Goal: Navigation & Orientation: Find specific page/section

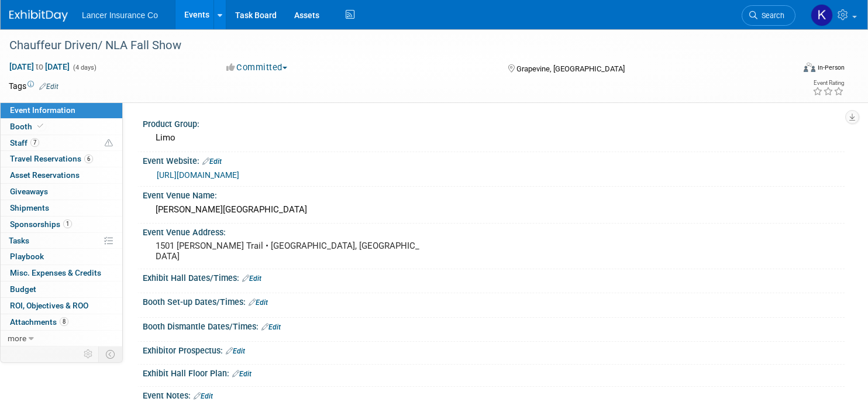
click at [36, 19] on img at bounding box center [38, 16] width 59 height 12
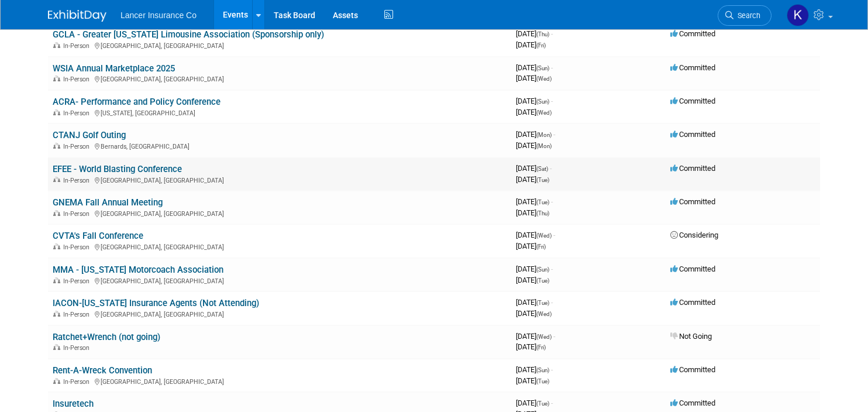
scroll to position [361, 0]
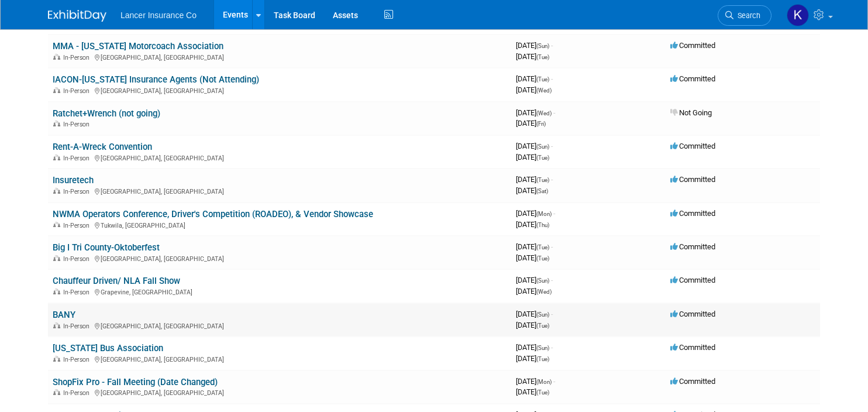
click at [69, 314] on link "BANY" at bounding box center [64, 315] width 23 height 11
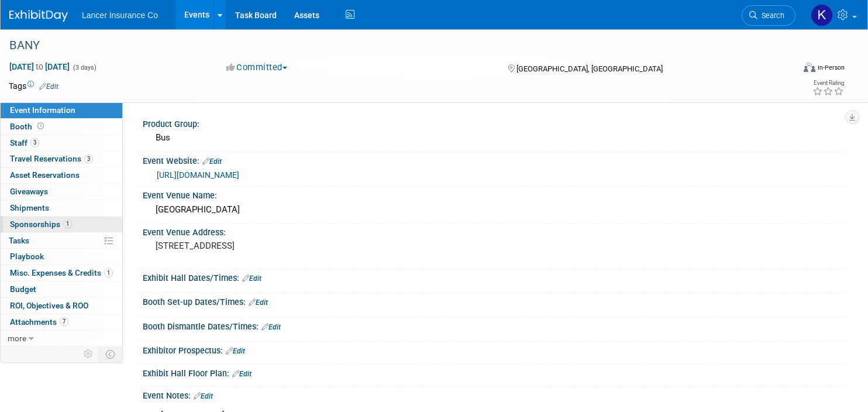
click at [30, 228] on span "Sponsorships 1" at bounding box center [41, 223] width 62 height 9
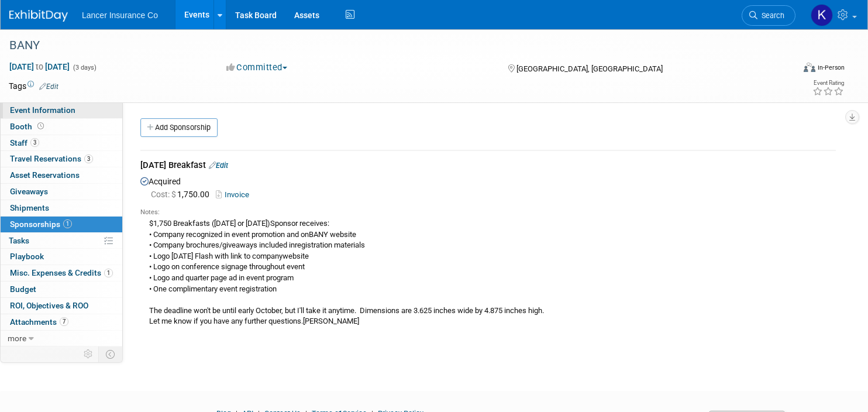
click at [37, 111] on span "Event Information" at bounding box center [43, 109] width 66 height 9
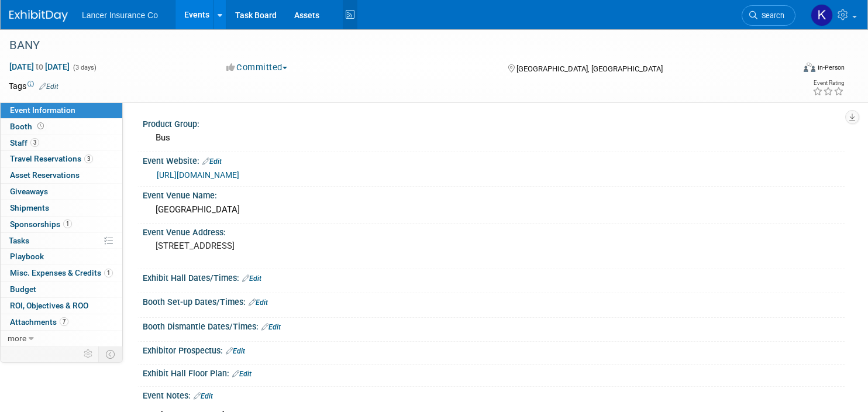
click at [343, 13] on icon at bounding box center [350, 15] width 15 height 18
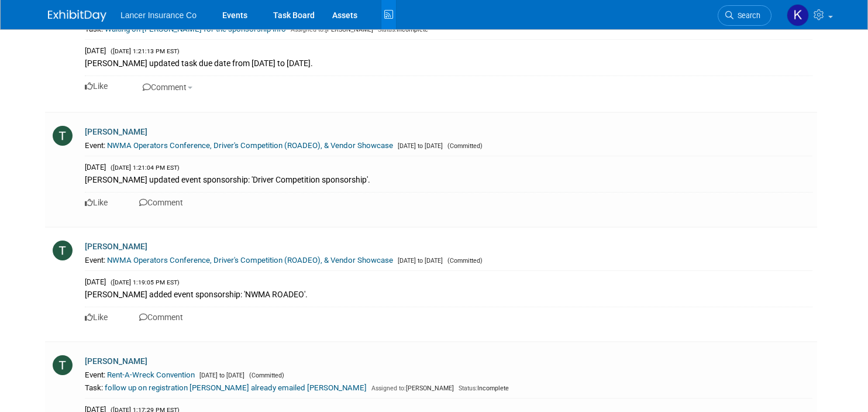
scroll to position [1154, 0]
